Goal: Task Accomplishment & Management: Complete application form

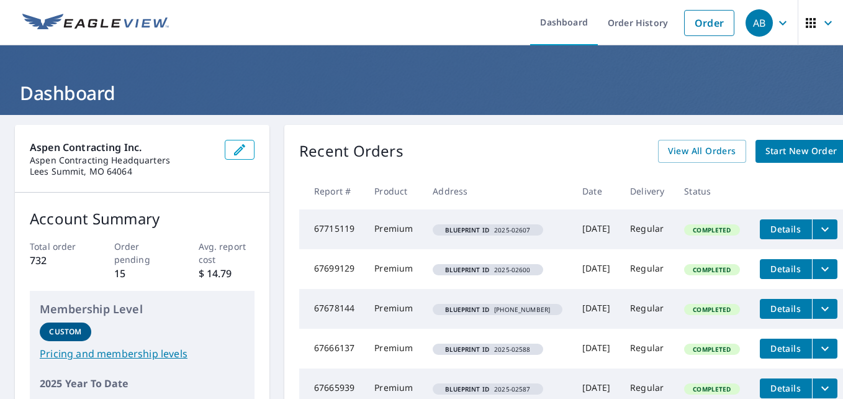
click at [775, 150] on span "Start New Order" at bounding box center [802, 151] width 72 height 16
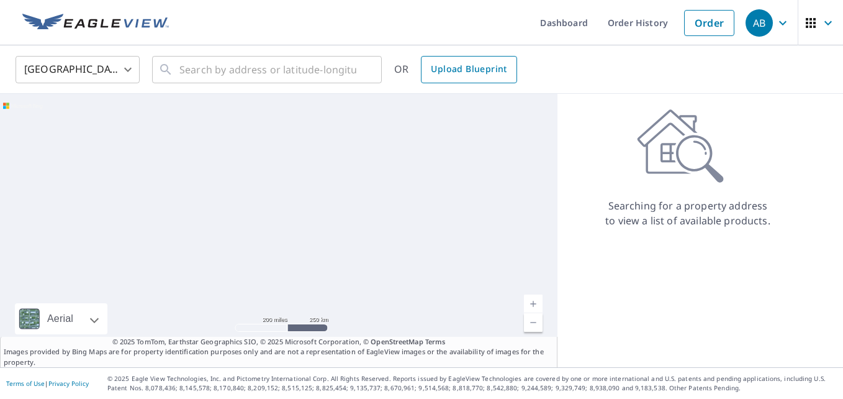
click at [447, 72] on span "Upload Blueprint" at bounding box center [469, 69] width 76 height 16
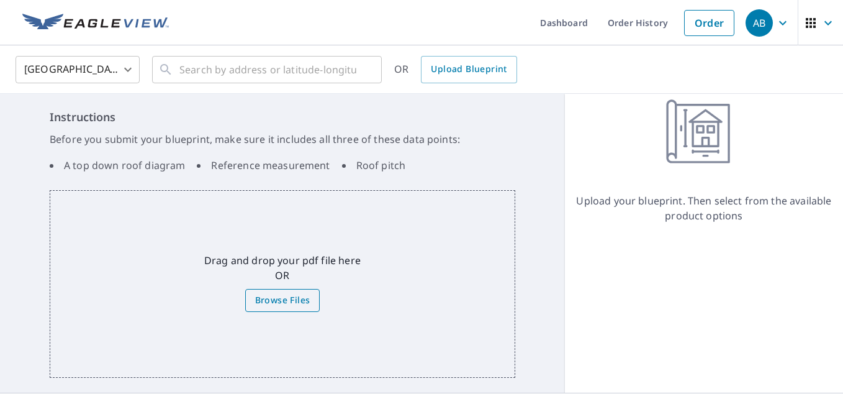
click at [286, 296] on span "Browse Files" at bounding box center [282, 301] width 55 height 16
click at [0, 0] on input "Browse Files" at bounding box center [0, 0] width 0 height 0
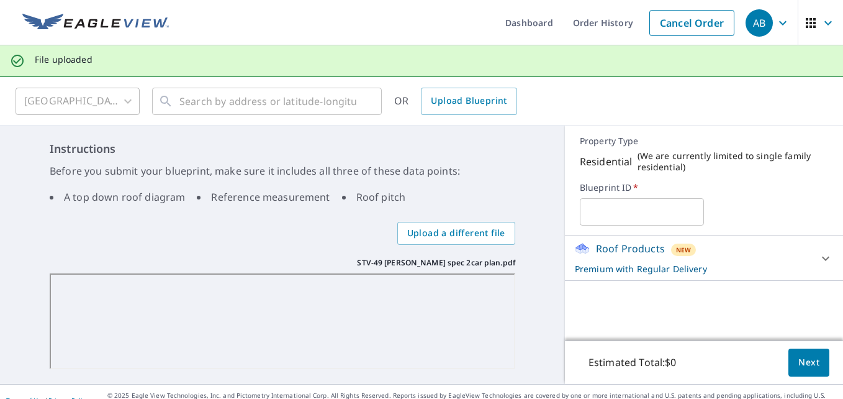
click at [614, 212] on input "text" at bounding box center [642, 211] width 124 height 35
click at [614, 212] on input "2025" at bounding box center [642, 211] width 124 height 35
type input "2025-02620"
click at [813, 366] on button "Next" at bounding box center [809, 362] width 41 height 28
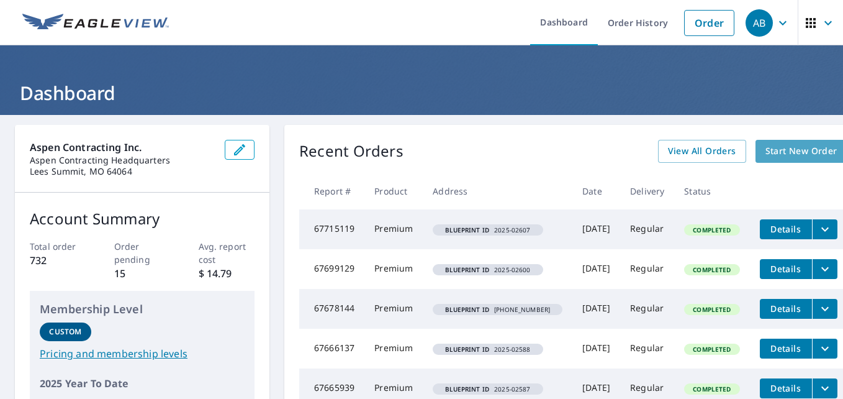
click at [784, 156] on span "Start New Order" at bounding box center [802, 151] width 72 height 16
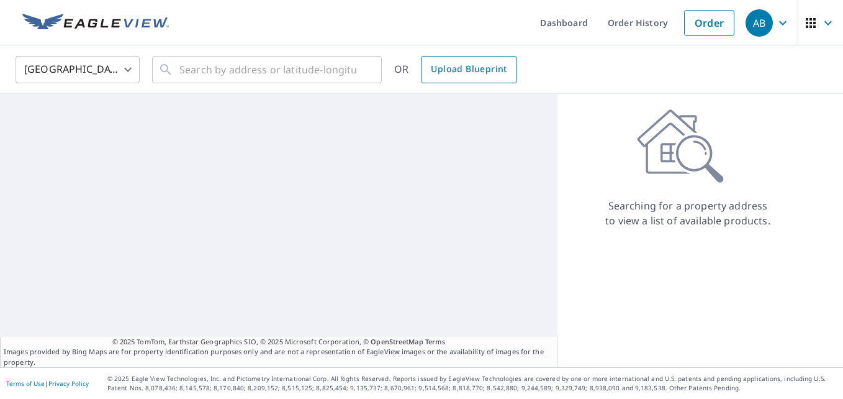
click at [491, 75] on span "Upload Blueprint" at bounding box center [469, 69] width 76 height 16
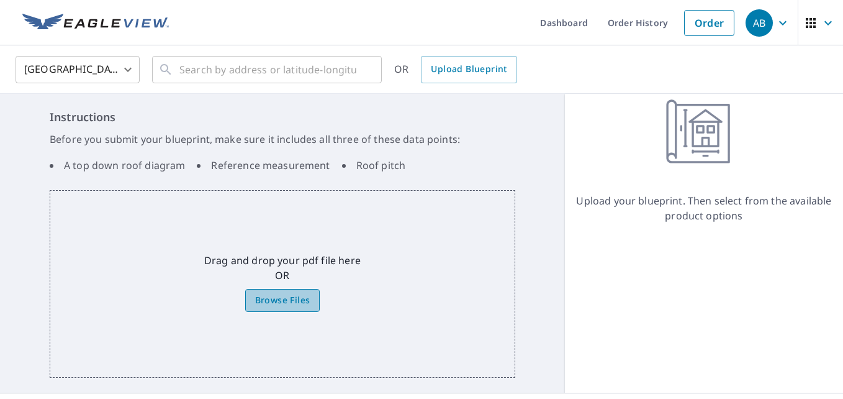
click at [281, 301] on span "Browse Files" at bounding box center [282, 301] width 55 height 16
click at [0, 0] on input "Browse Files" at bounding box center [0, 0] width 0 height 0
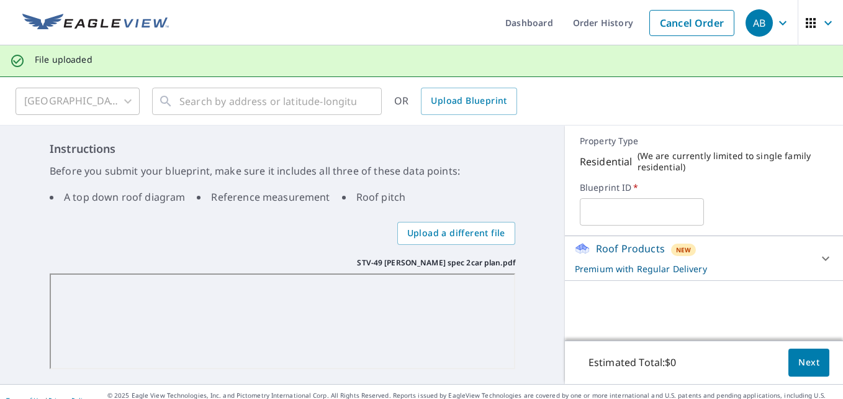
click at [608, 213] on input "text" at bounding box center [642, 211] width 124 height 35
type input "2025-02620"
click at [805, 361] on span "Next" at bounding box center [809, 363] width 21 height 16
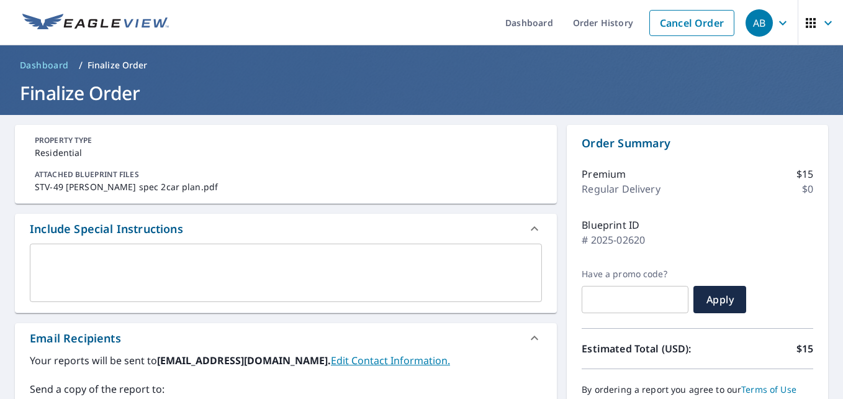
scroll to position [124, 0]
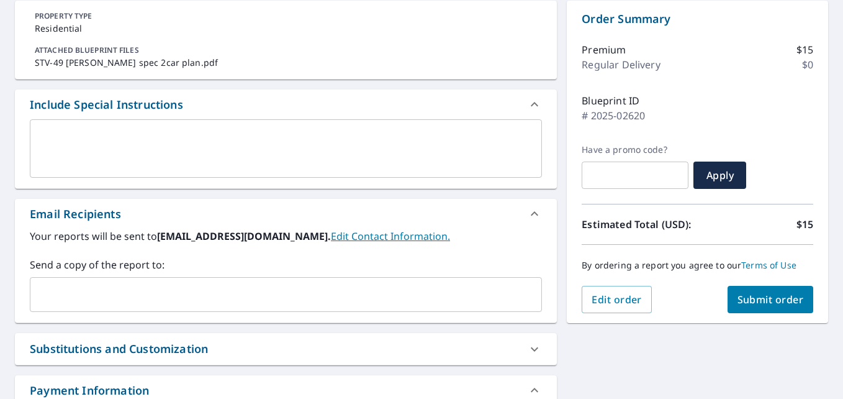
click at [168, 307] on div "​" at bounding box center [286, 294] width 512 height 35
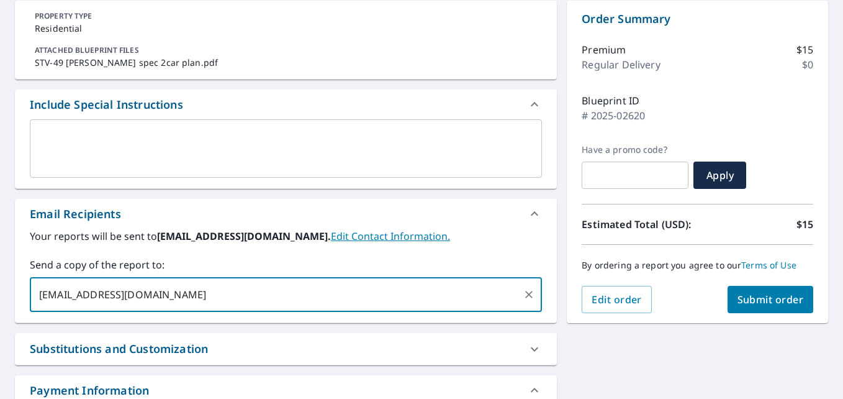
type input "jpitts@roofsbyaspen.com"
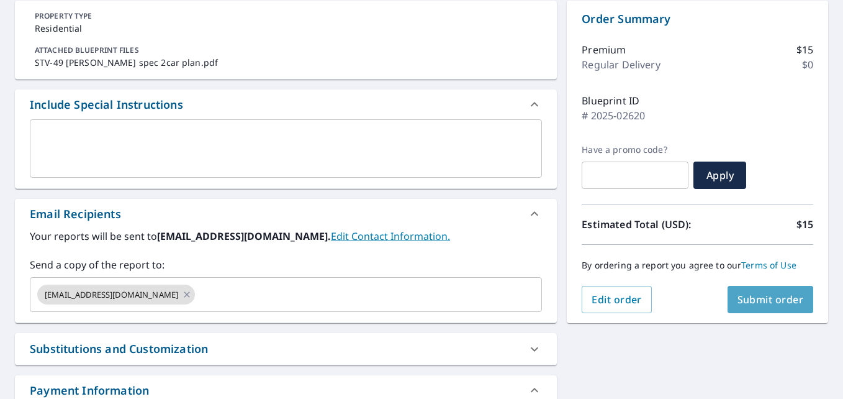
click at [743, 289] on button "Submit order" at bounding box center [771, 299] width 86 height 27
